Goal: Submit feedback/report problem

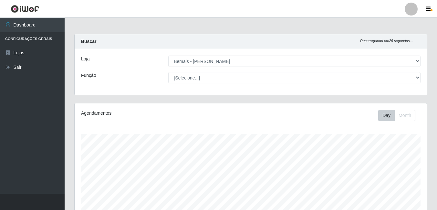
select select "230"
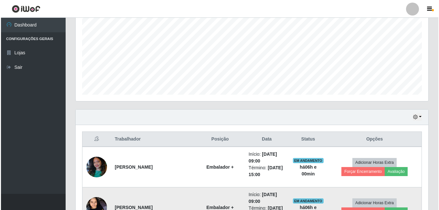
scroll to position [201, 0]
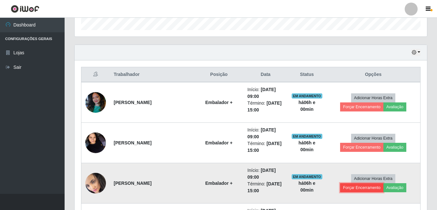
click at [351, 189] on button "Forçar Encerramento" at bounding box center [361, 187] width 43 height 9
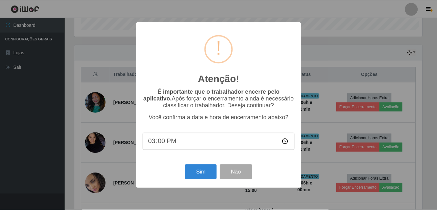
scroll to position [134, 350]
click at [207, 171] on button "Sim" at bounding box center [201, 172] width 31 height 15
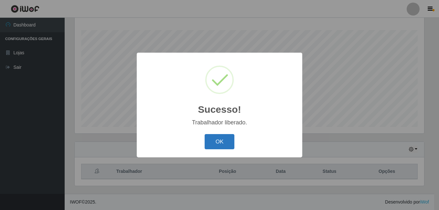
click at [227, 135] on button "OK" at bounding box center [220, 141] width 30 height 15
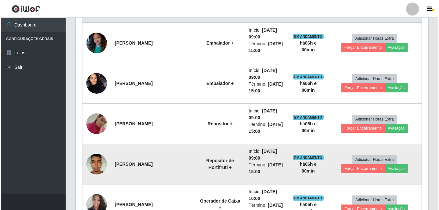
scroll to position [233, 0]
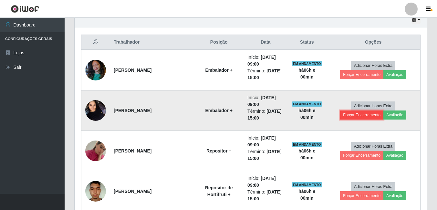
click at [355, 118] on button "Forçar Encerramento" at bounding box center [361, 115] width 43 height 9
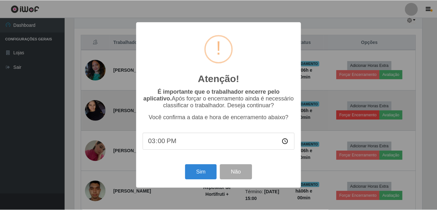
scroll to position [134, 350]
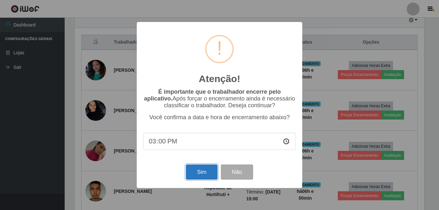
click at [204, 173] on button "Sim" at bounding box center [201, 172] width 31 height 15
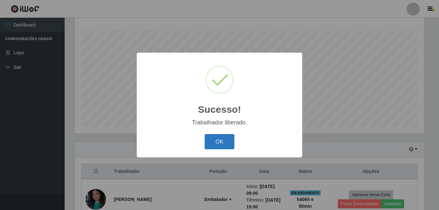
click at [211, 140] on button "OK" at bounding box center [220, 141] width 30 height 15
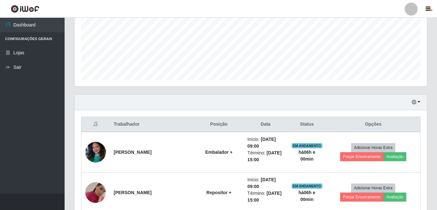
scroll to position [201, 0]
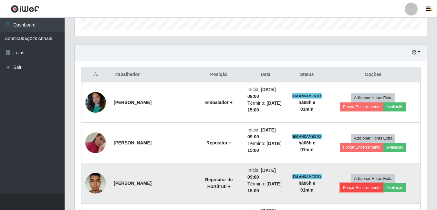
click at [348, 188] on button "Forçar Encerramento" at bounding box center [361, 187] width 43 height 9
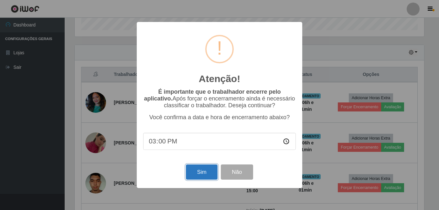
click at [207, 175] on button "Sim" at bounding box center [201, 172] width 31 height 15
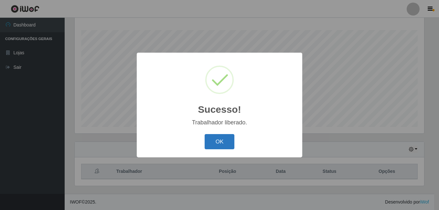
click at [216, 144] on button "OK" at bounding box center [220, 141] width 30 height 15
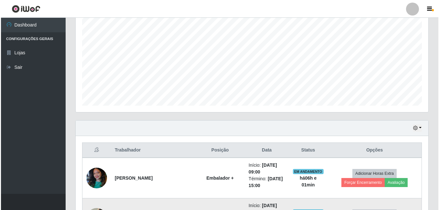
scroll to position [169, 0]
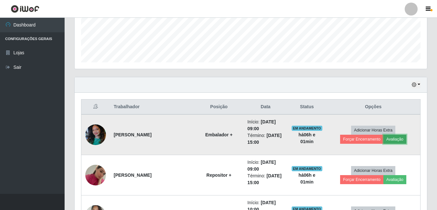
click at [393, 140] on button "Avaliação" at bounding box center [395, 139] width 23 height 9
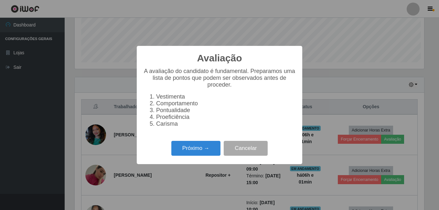
scroll to position [134, 350]
click at [209, 153] on button "Próximo →" at bounding box center [195, 148] width 49 height 15
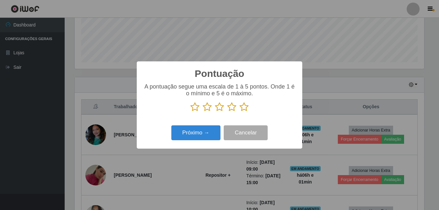
scroll to position [323205, 322990]
click at [246, 108] on icon at bounding box center [244, 107] width 9 height 10
click at [240, 112] on input "radio" at bounding box center [240, 112] width 0 height 0
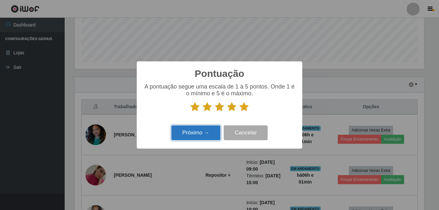
click at [210, 137] on button "Próximo →" at bounding box center [195, 132] width 49 height 15
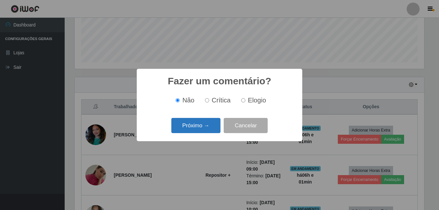
click at [210, 127] on button "Próximo →" at bounding box center [195, 125] width 49 height 15
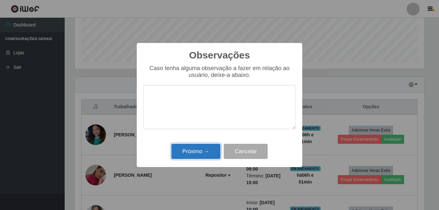
click at [200, 153] on button "Próximo →" at bounding box center [195, 151] width 49 height 15
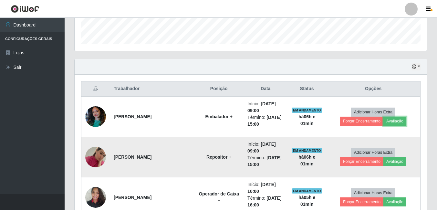
scroll to position [201, 0]
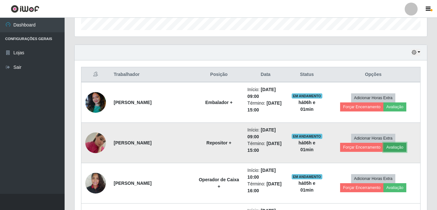
click at [390, 148] on button "Avaliação" at bounding box center [395, 147] width 23 height 9
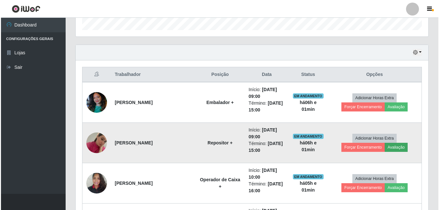
scroll to position [134, 350]
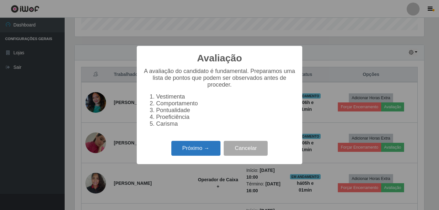
click at [209, 153] on button "Próximo →" at bounding box center [195, 148] width 49 height 15
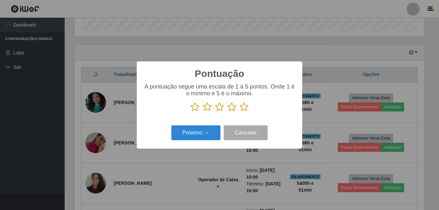
click at [243, 108] on icon at bounding box center [244, 107] width 9 height 10
click at [240, 112] on input "radio" at bounding box center [240, 112] width 0 height 0
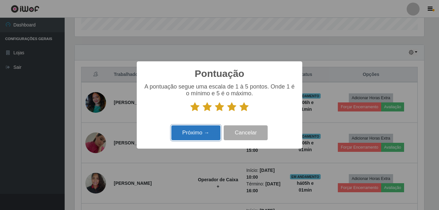
click at [213, 127] on button "Próximo →" at bounding box center [195, 132] width 49 height 15
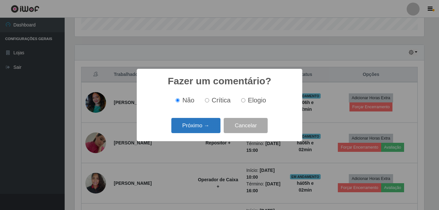
click at [204, 127] on button "Próximo →" at bounding box center [195, 125] width 49 height 15
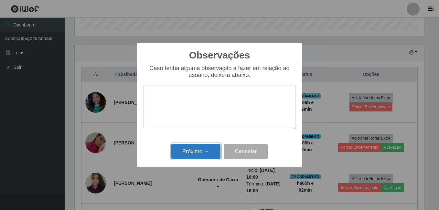
click at [203, 148] on button "Próximo →" at bounding box center [195, 151] width 49 height 15
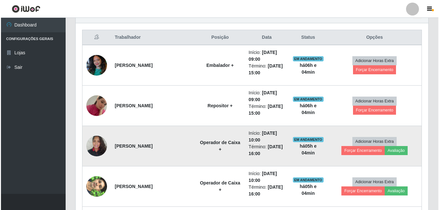
scroll to position [233, 0]
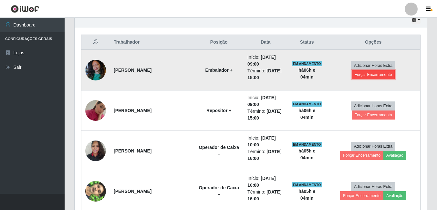
click at [365, 75] on button "Forçar Encerramento" at bounding box center [373, 74] width 43 height 9
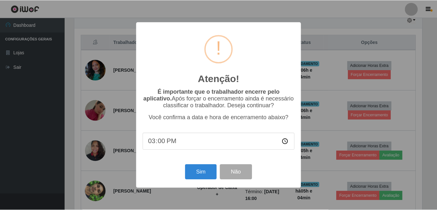
scroll to position [134, 350]
type input "15:04"
click at [202, 174] on button "Sim" at bounding box center [201, 172] width 31 height 15
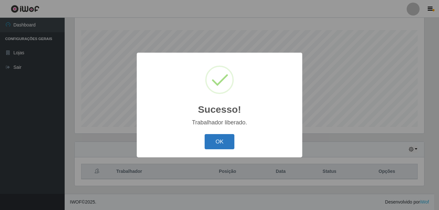
click at [221, 144] on button "OK" at bounding box center [220, 141] width 30 height 15
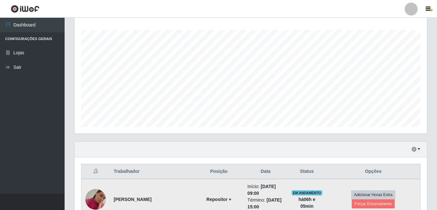
scroll to position [169, 0]
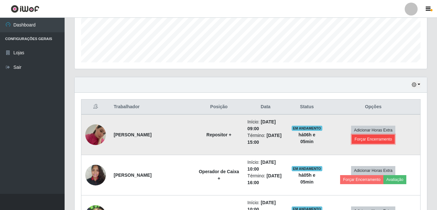
click at [362, 139] on button "Forçar Encerramento" at bounding box center [373, 139] width 43 height 9
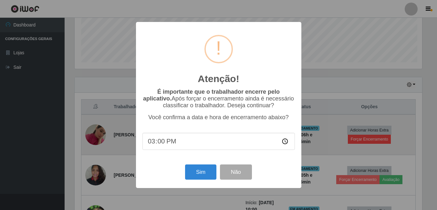
scroll to position [134, 350]
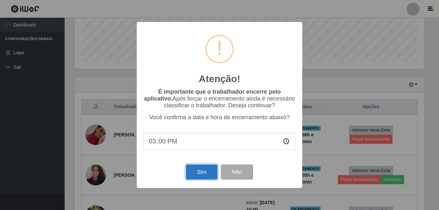
click at [204, 170] on button "Sim" at bounding box center [201, 172] width 31 height 15
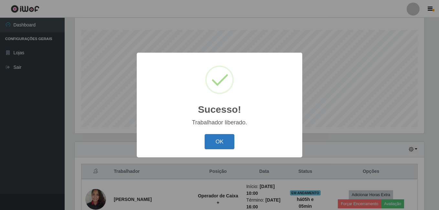
click at [223, 145] on button "OK" at bounding box center [220, 141] width 30 height 15
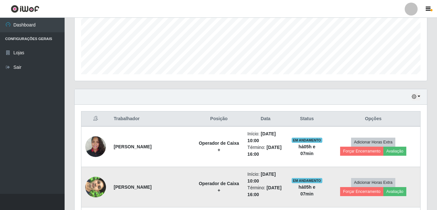
scroll to position [153, 0]
